Goal: Information Seeking & Learning: Find specific fact

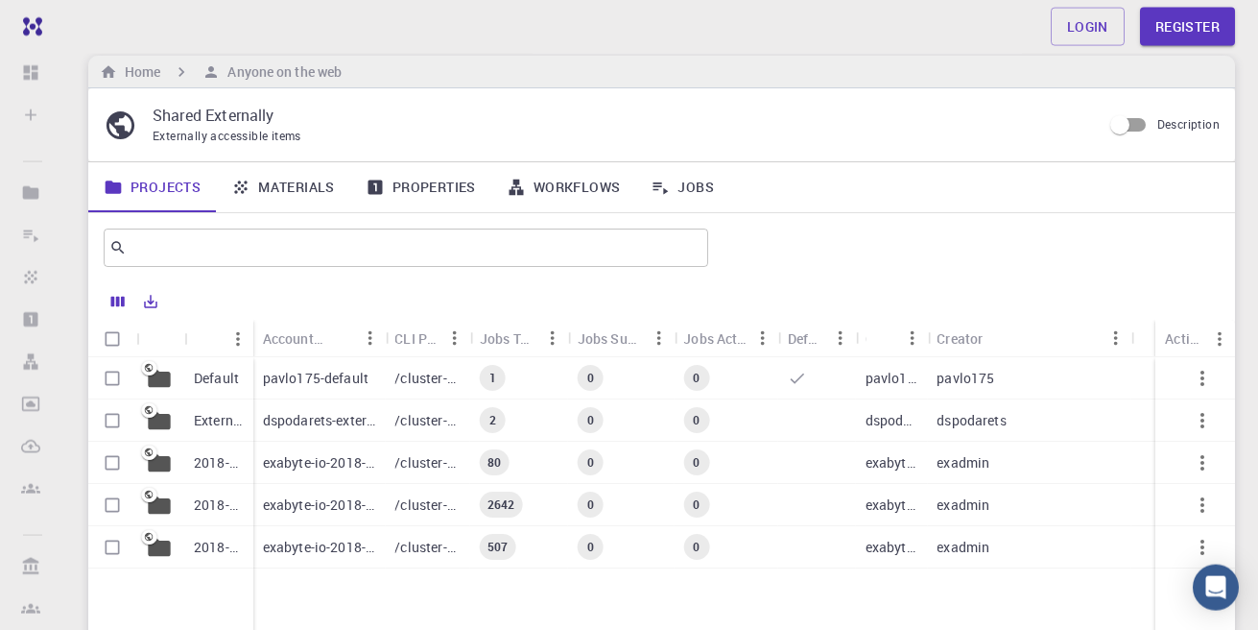
scroll to position [109, 0]
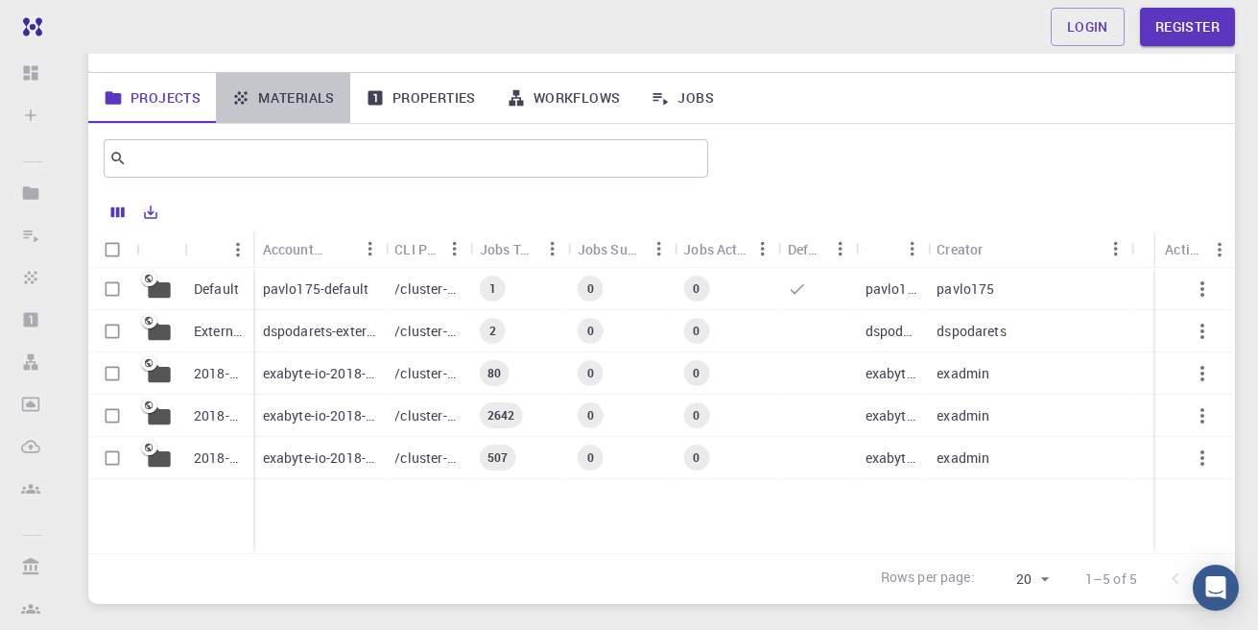
click at [313, 103] on link "Materials" at bounding box center [283, 98] width 134 height 50
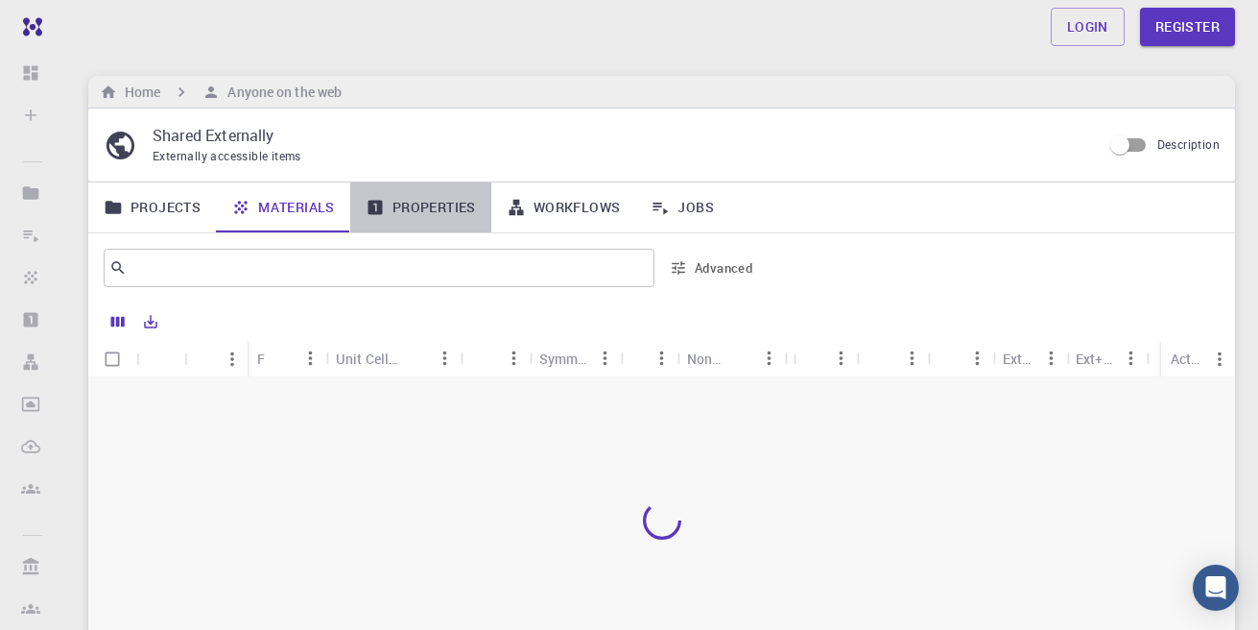
click at [431, 210] on link "Properties" at bounding box center [420, 207] width 141 height 50
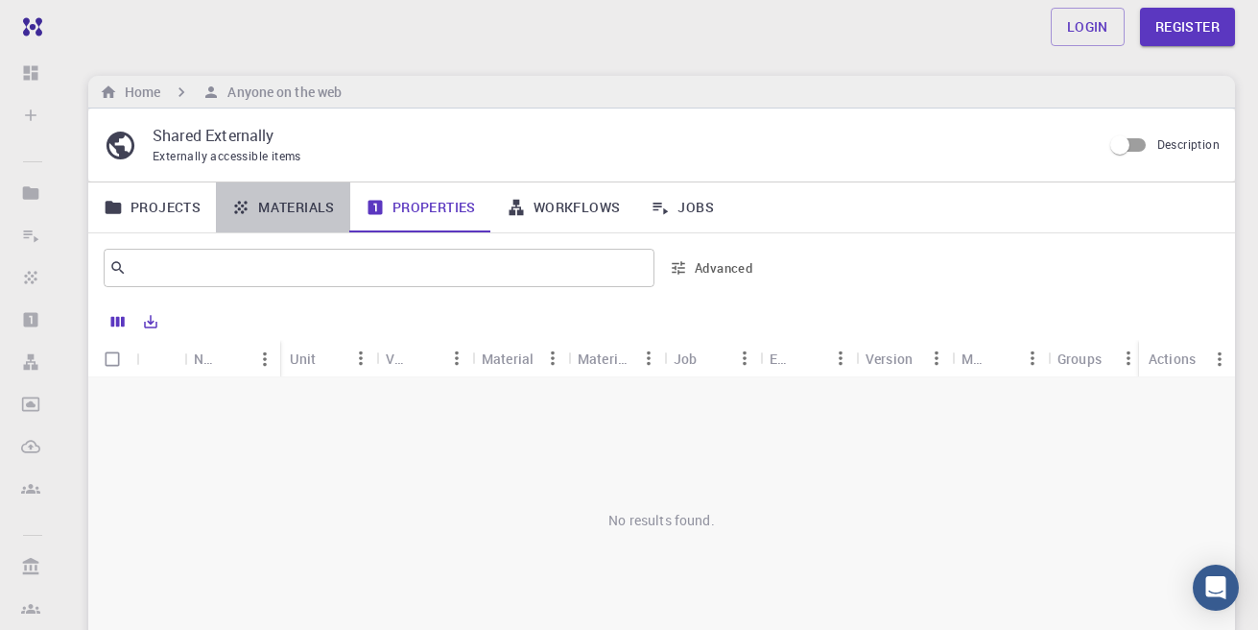
click at [297, 207] on link "Materials" at bounding box center [283, 207] width 134 height 50
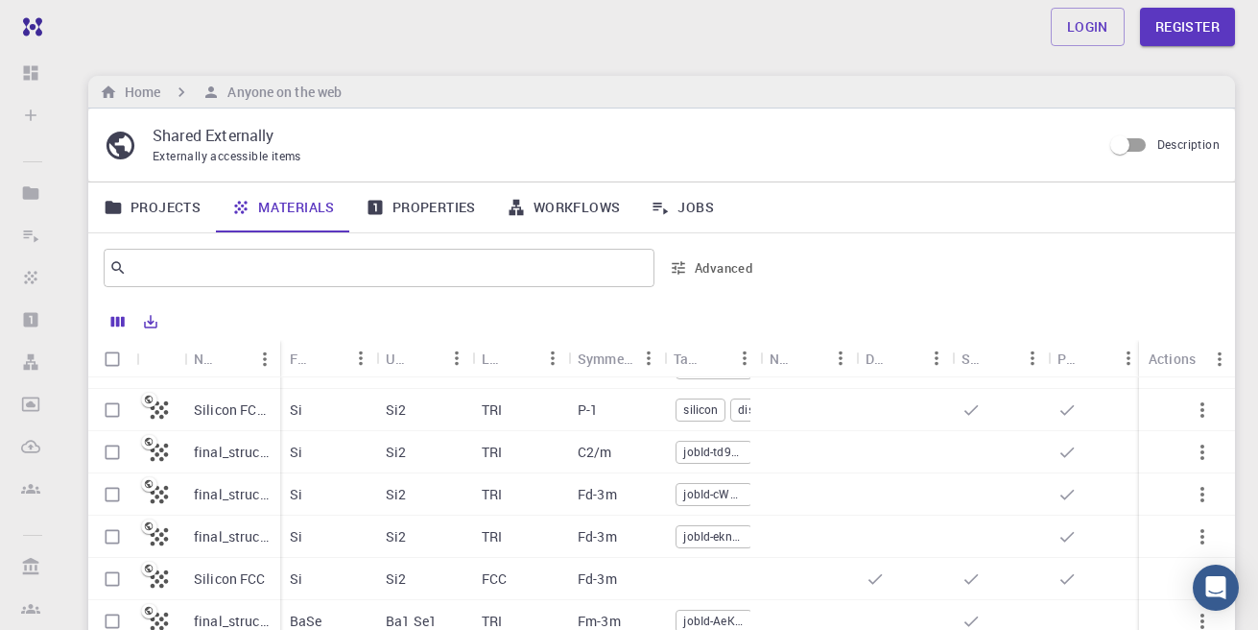
scroll to position [230, 0]
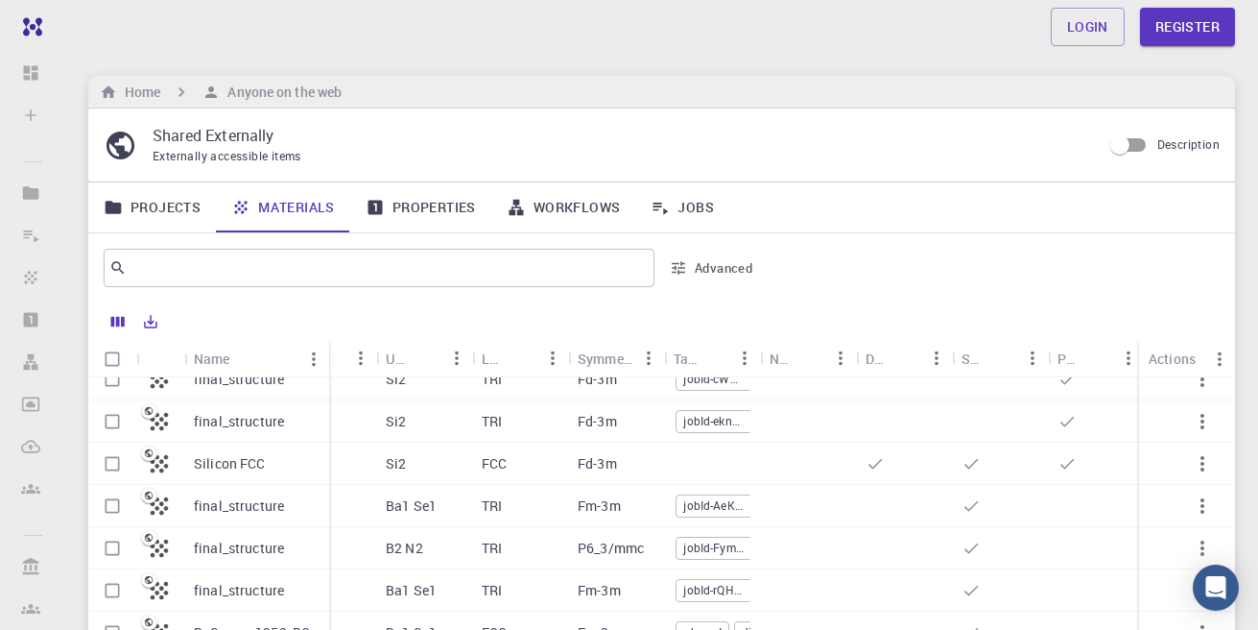
drag, startPoint x: 279, startPoint y: 346, endPoint x: 328, endPoint y: 344, distance: 49.0
click at [328, 344] on div "Name" at bounding box center [331, 358] width 19 height 37
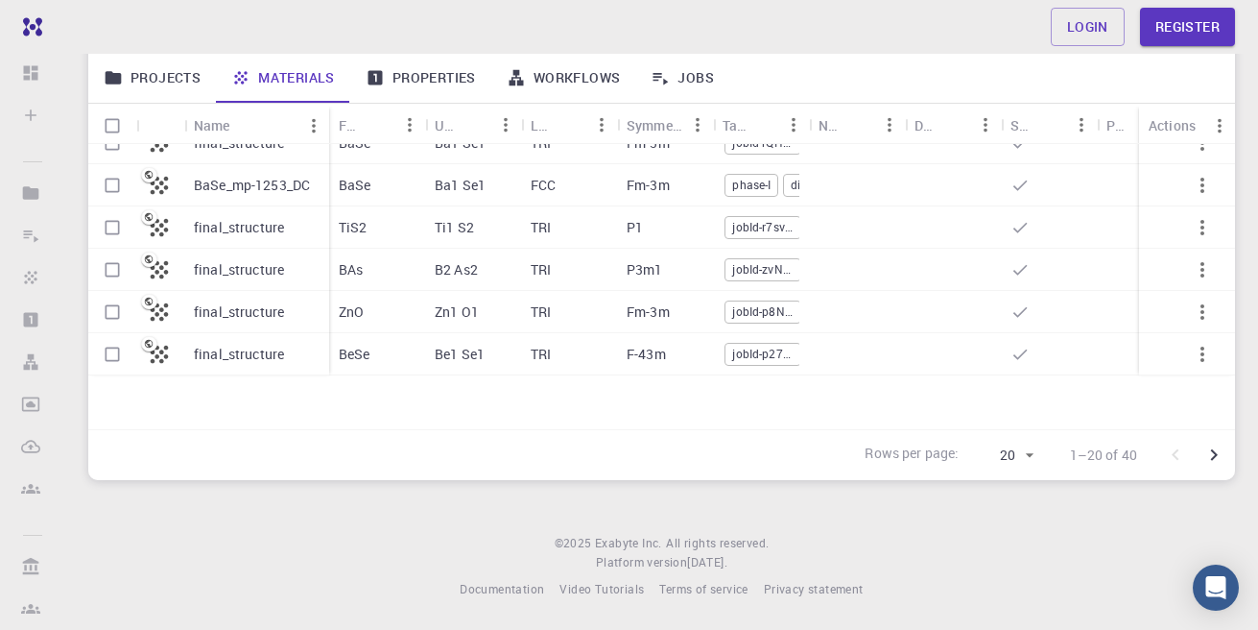
scroll to position [214, 0]
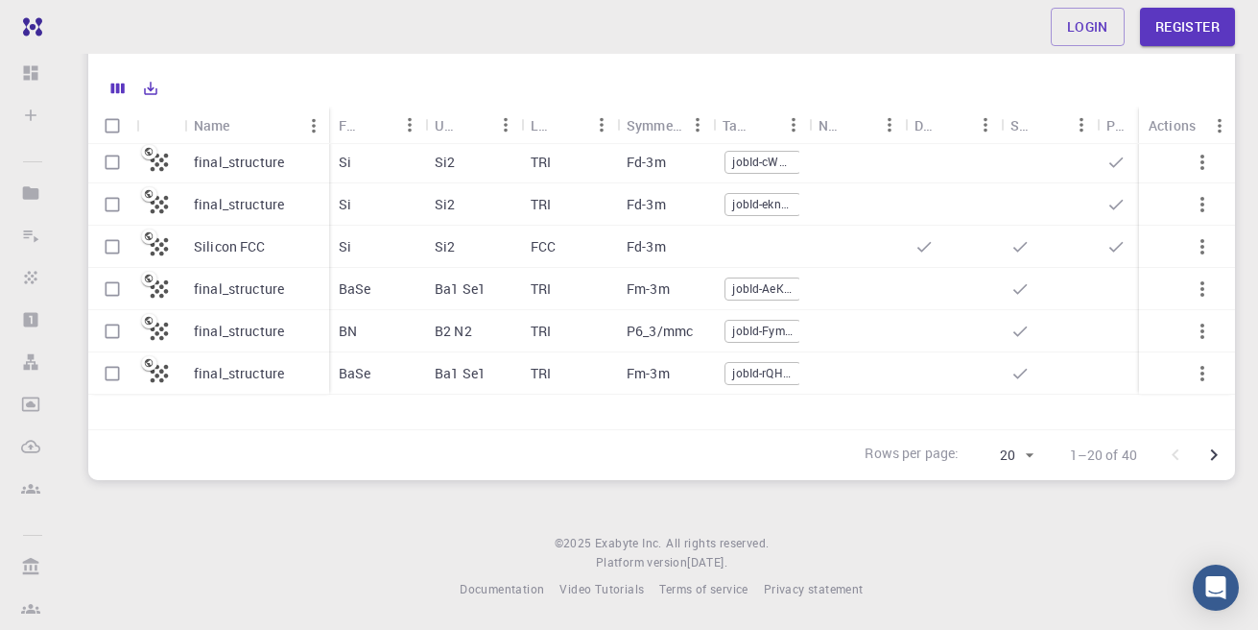
click at [239, 48] on input "text" at bounding box center [372, 34] width 490 height 27
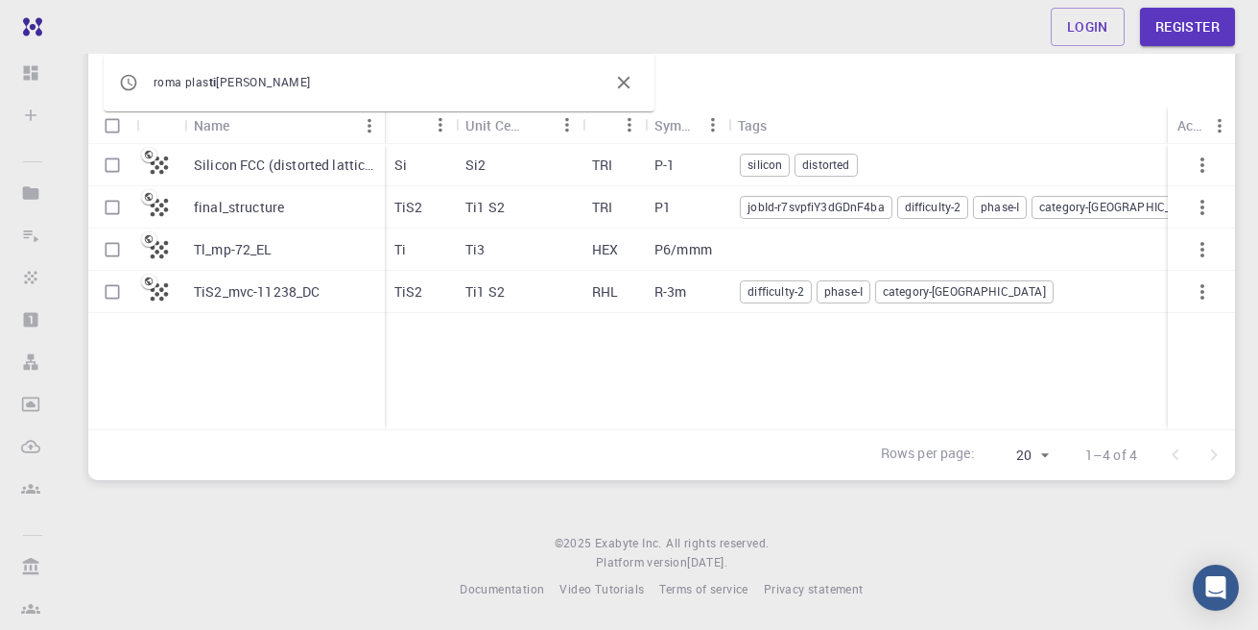
type input "T"
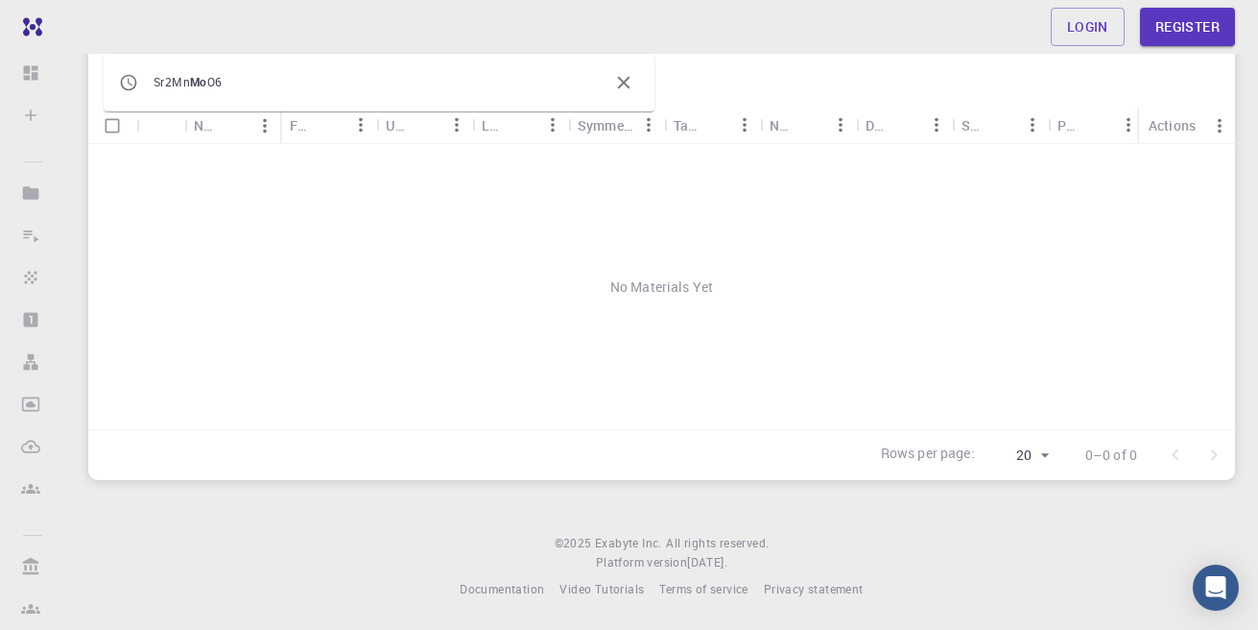
click at [633, 93] on icon "button" at bounding box center [623, 82] width 21 height 21
click at [456, 48] on input "Mo" at bounding box center [372, 34] width 490 height 27
type input "M"
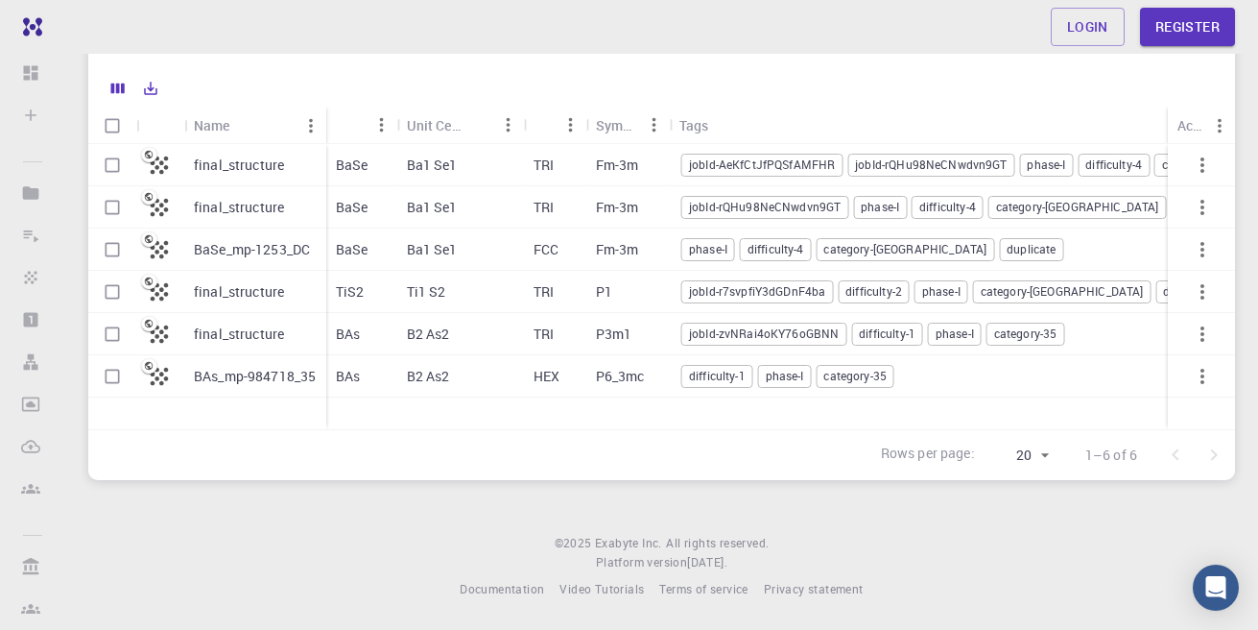
type input "b"
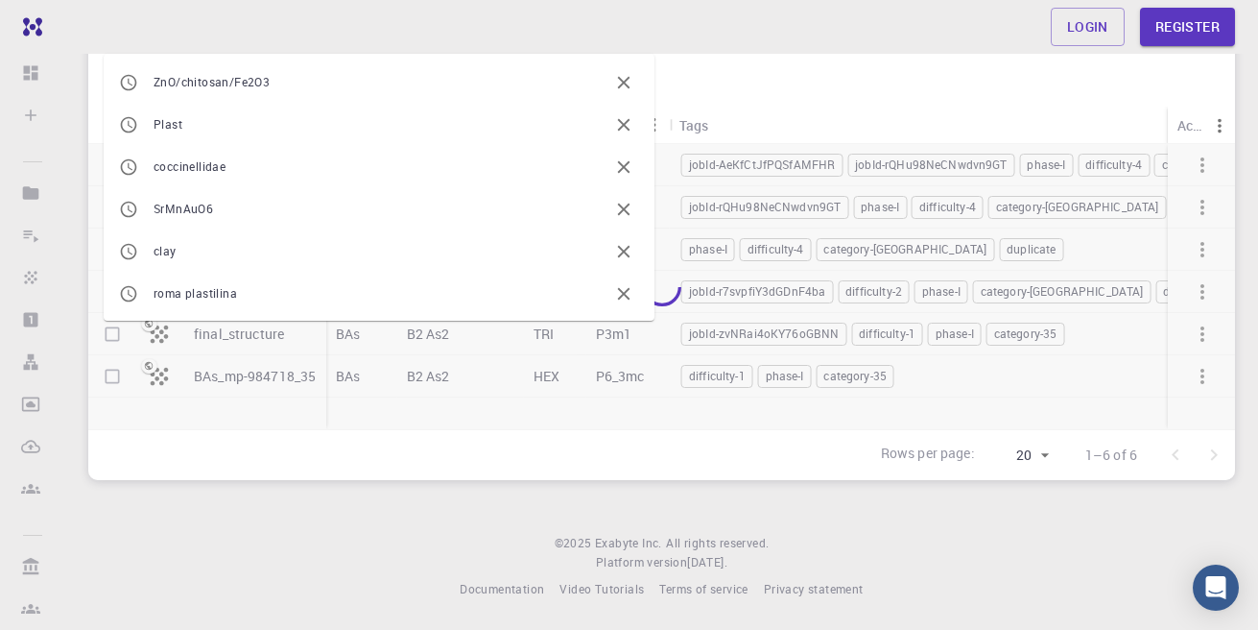
click at [915, 58] on div at bounding box center [995, 35] width 450 height 46
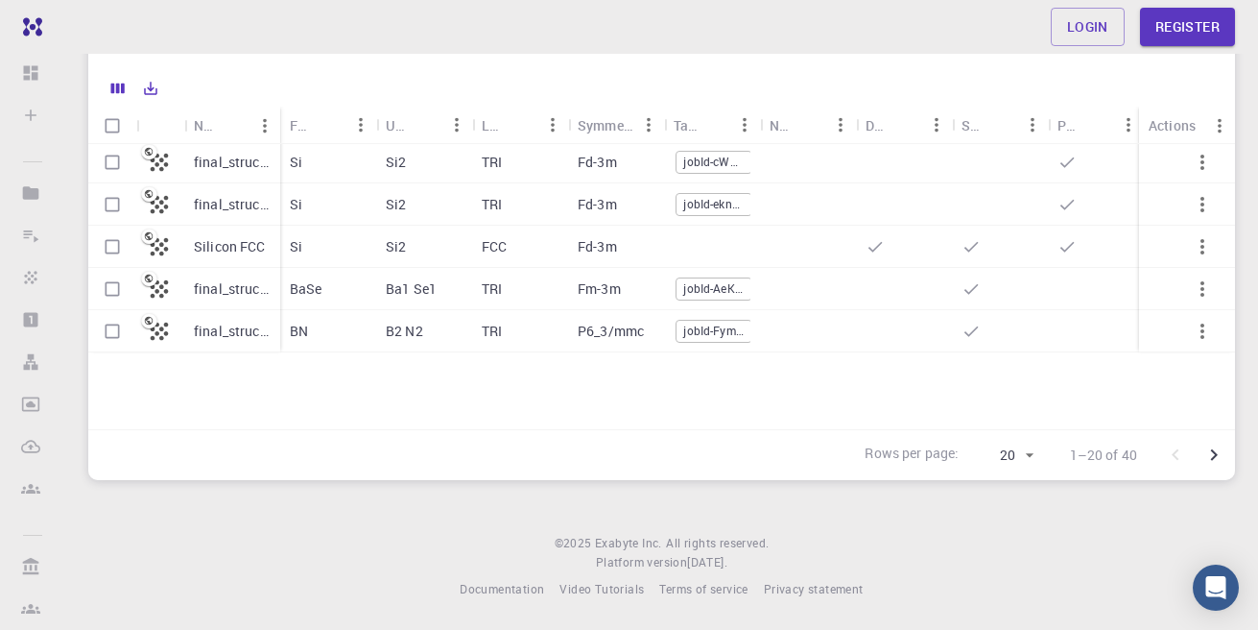
click at [323, 48] on input "text" at bounding box center [372, 34] width 490 height 27
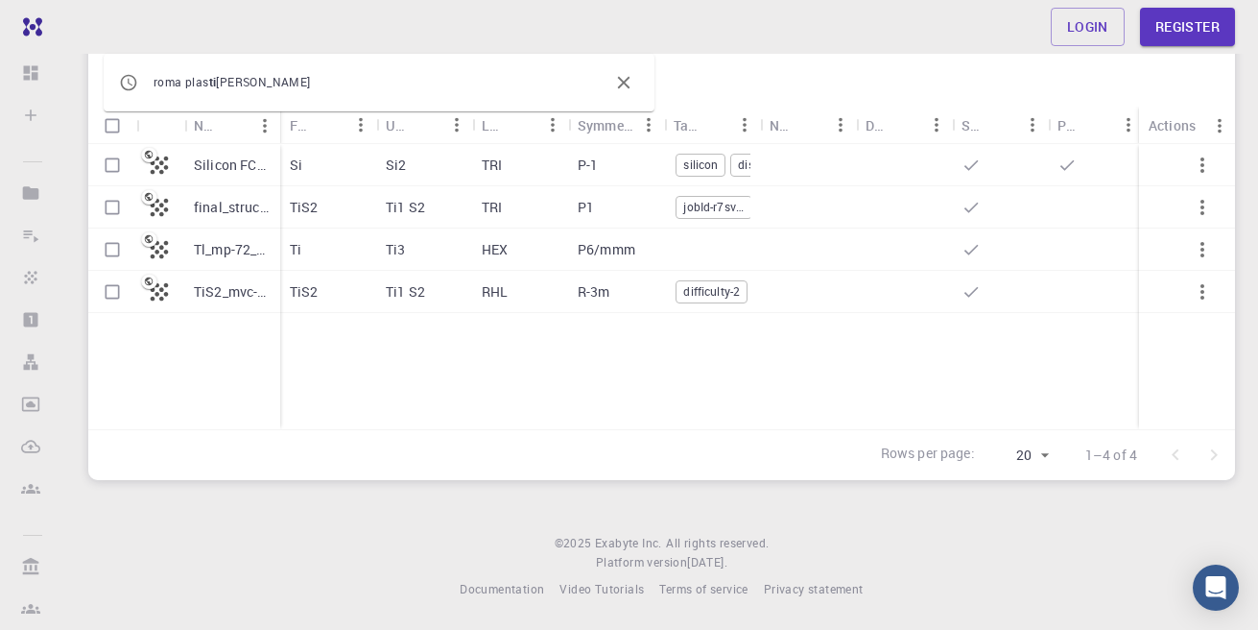
type input "Ti"
